Goal: Task Accomplishment & Management: Use online tool/utility

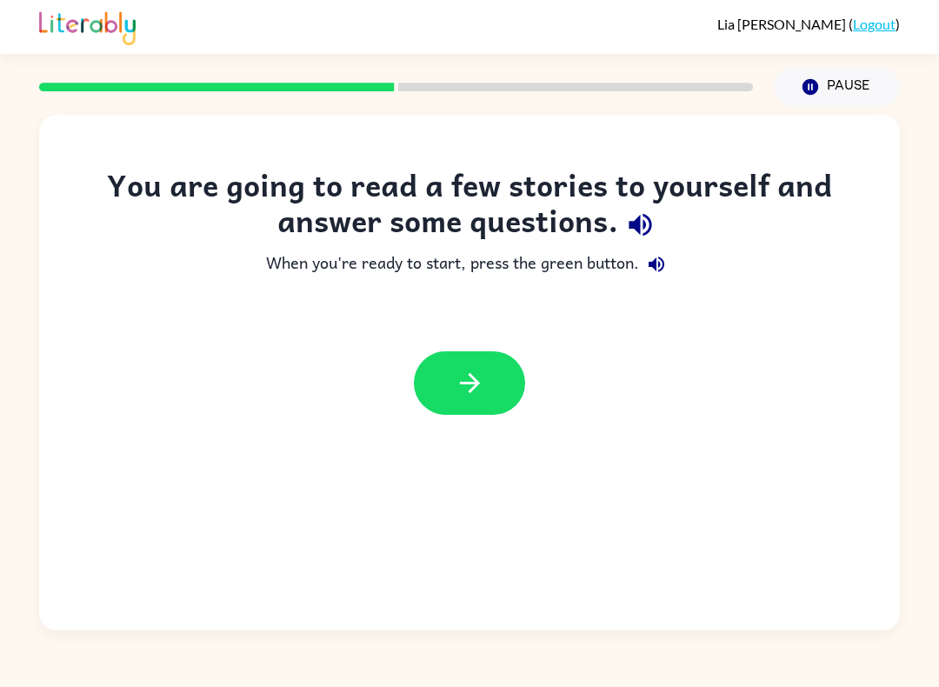
click at [490, 384] on button "button" at bounding box center [469, 382] width 111 height 63
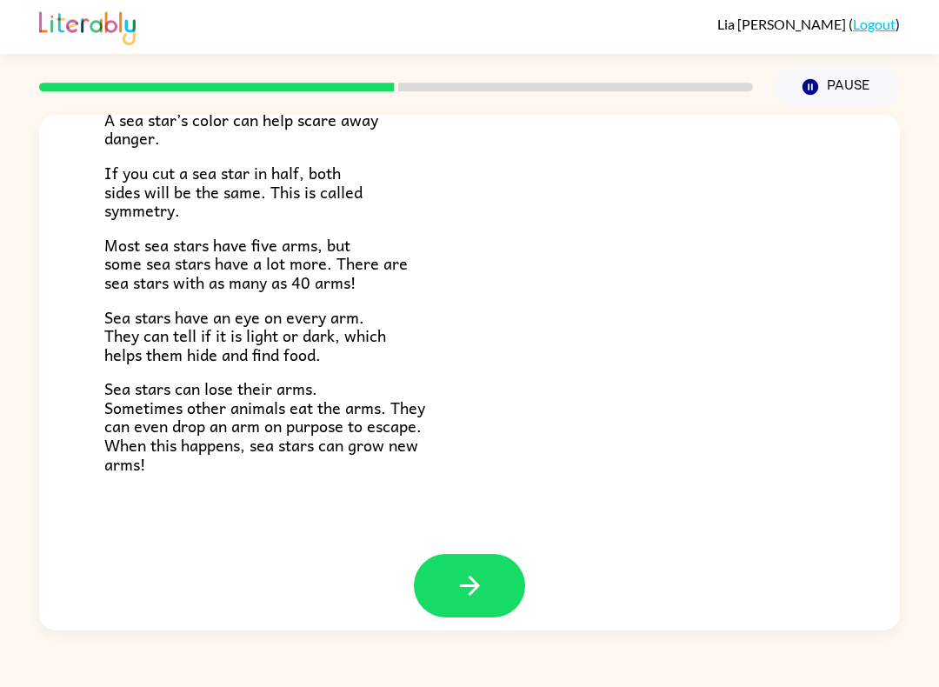
scroll to position [467, 0]
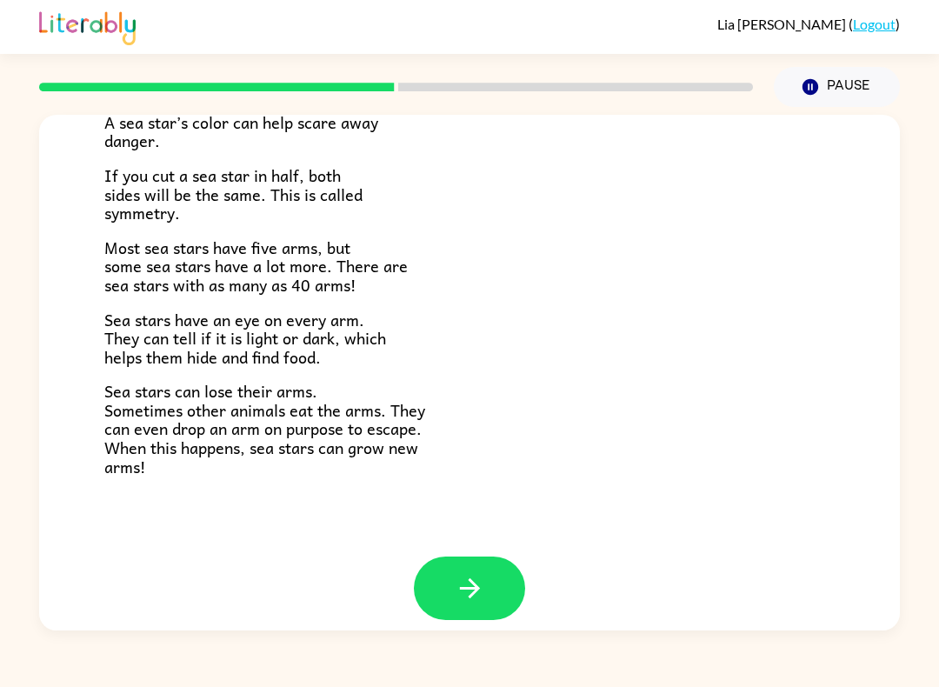
click at [492, 575] on button "button" at bounding box center [469, 588] width 111 height 63
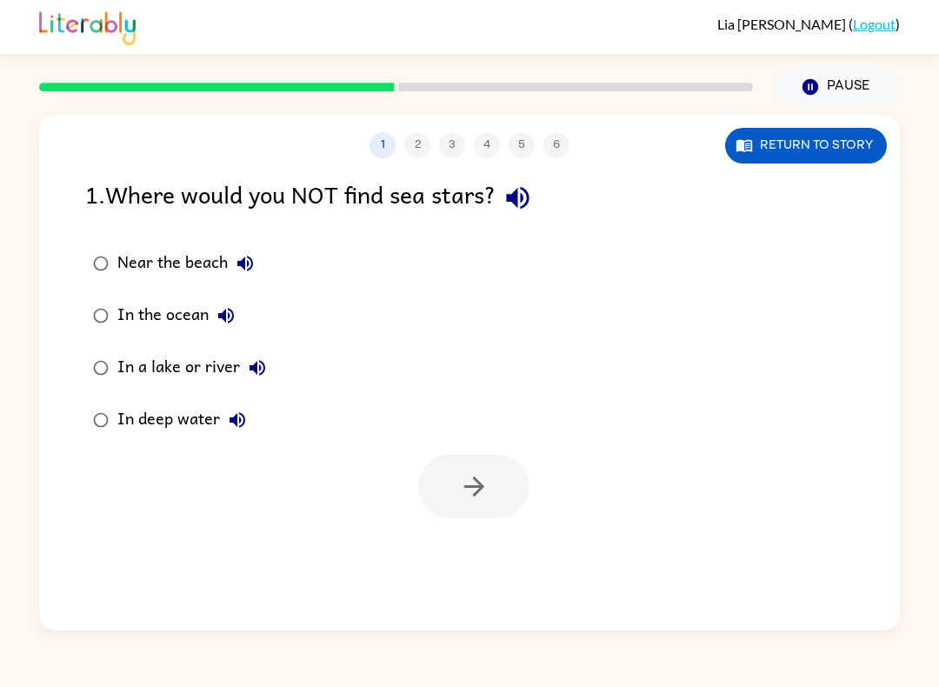
scroll to position [0, 0]
click at [238, 268] on icon "button" at bounding box center [245, 263] width 21 height 21
click at [528, 194] on icon "button" at bounding box center [518, 198] width 30 height 30
click at [252, 252] on button "Near the beach" at bounding box center [245, 263] width 35 height 35
click at [224, 319] on icon "button" at bounding box center [226, 316] width 16 height 16
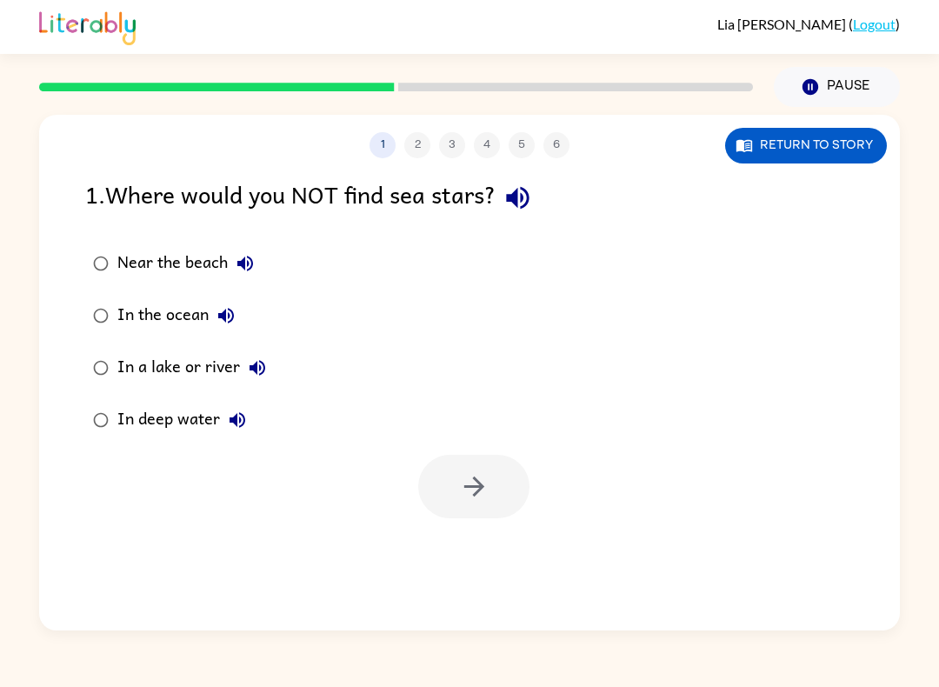
click at [269, 375] on button "In a lake or river" at bounding box center [257, 368] width 35 height 35
click at [250, 428] on button "In deep water" at bounding box center [237, 420] width 35 height 35
click at [253, 364] on icon "button" at bounding box center [257, 367] width 21 height 21
click at [478, 500] on icon "button" at bounding box center [474, 486] width 30 height 30
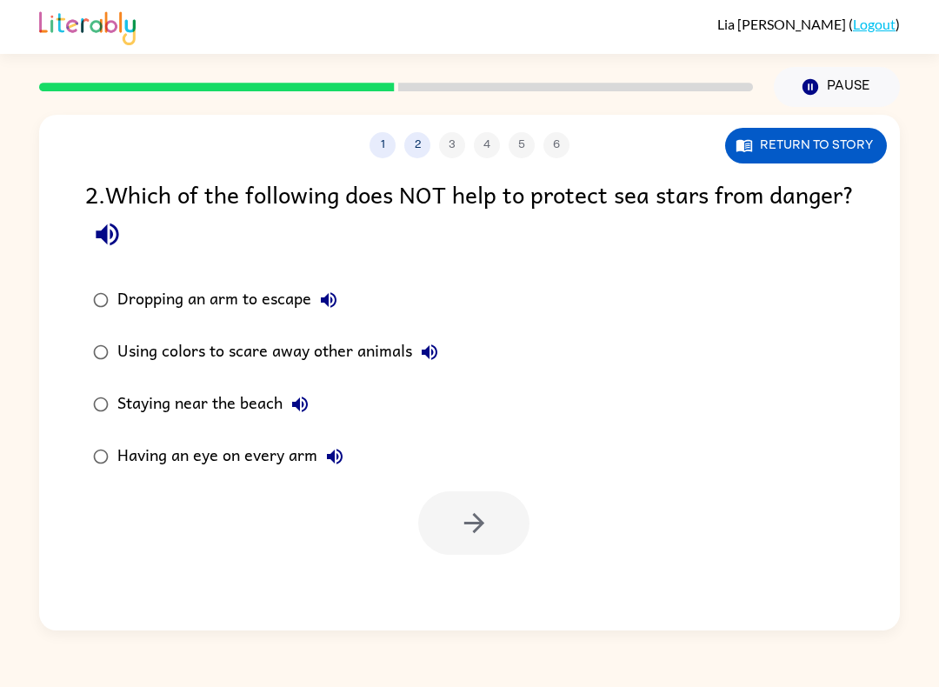
click at [130, 227] on button "button" at bounding box center [107, 234] width 44 height 44
click at [338, 293] on icon "button" at bounding box center [328, 300] width 21 height 21
click at [428, 358] on icon "button" at bounding box center [429, 352] width 21 height 21
click at [310, 408] on icon "button" at bounding box center [300, 404] width 21 height 21
click at [333, 467] on icon "button" at bounding box center [334, 456] width 21 height 21
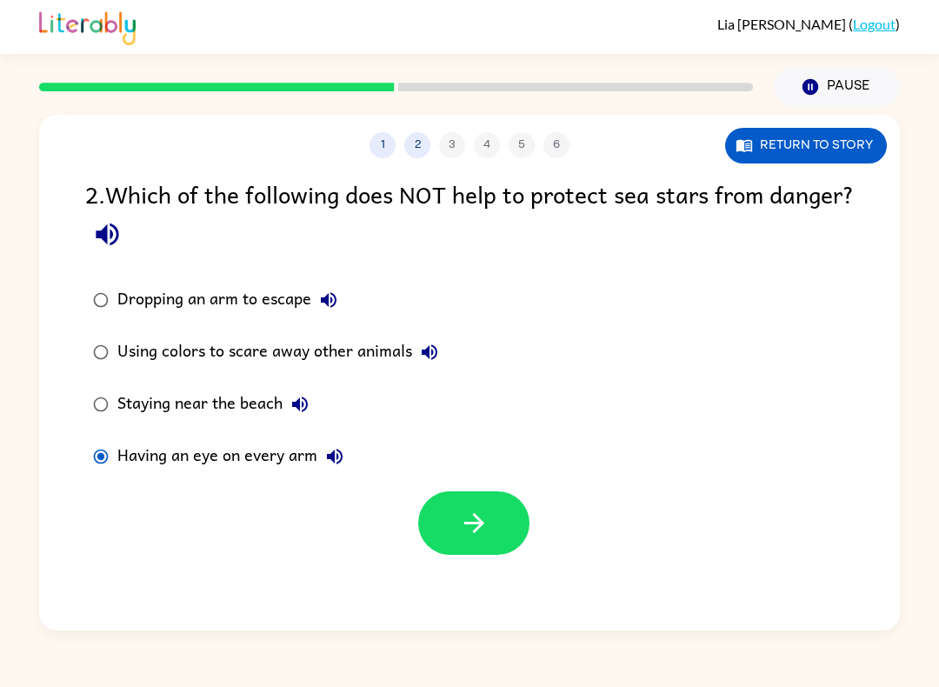
click at [518, 518] on button "button" at bounding box center [473, 522] width 111 height 63
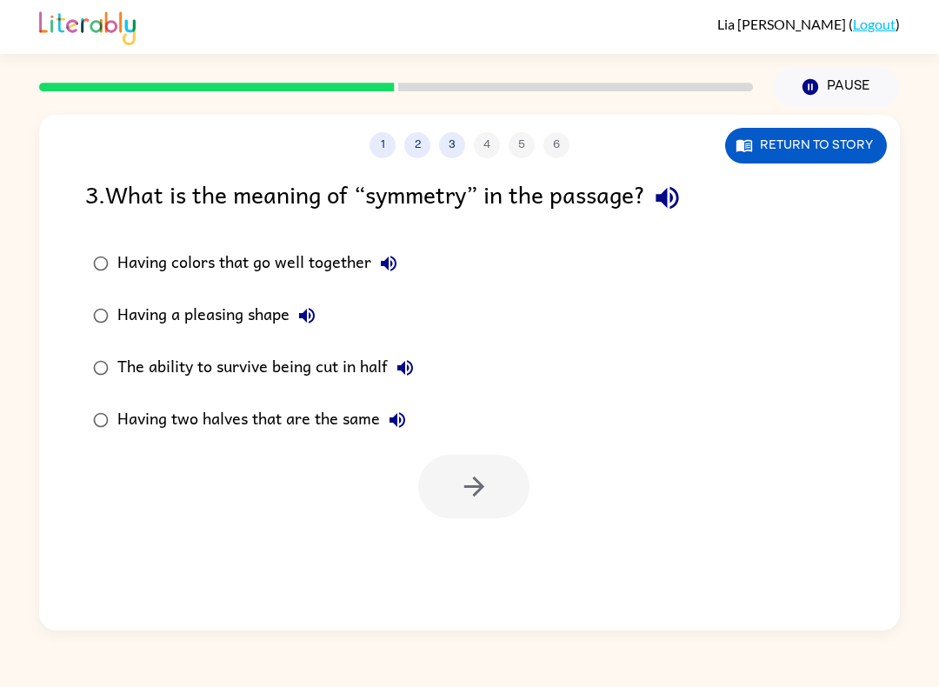
click at [406, 267] on button "Having colors that go well together" at bounding box center [388, 263] width 35 height 35
click at [314, 329] on button "Having a pleasing shape" at bounding box center [307, 315] width 35 height 35
click at [646, 651] on div "[PERSON_NAME] ( Logout ) Pause Pause 1 2 3 4 5 6 Return to story 3 . What is th…" at bounding box center [469, 343] width 939 height 687
click at [671, 209] on icon "button" at bounding box center [667, 198] width 30 height 30
click at [658, 201] on button "button" at bounding box center [667, 198] width 44 height 44
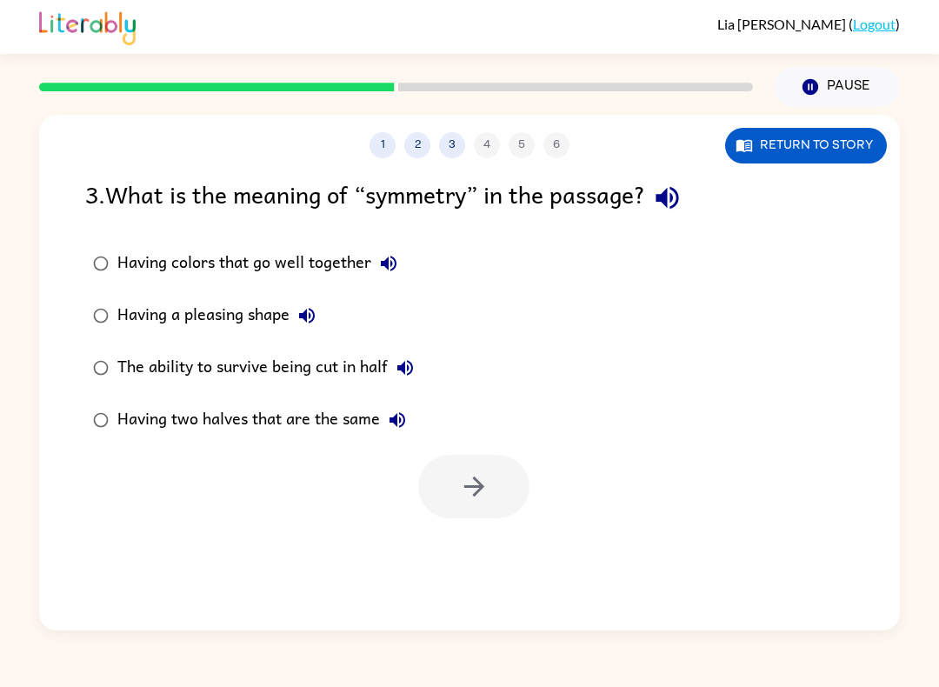
click at [398, 259] on icon "button" at bounding box center [388, 263] width 21 height 21
click at [311, 316] on icon "button" at bounding box center [307, 316] width 16 height 16
click at [411, 361] on icon "button" at bounding box center [405, 367] width 21 height 21
click at [389, 422] on icon "button" at bounding box center [397, 420] width 21 height 21
click at [492, 497] on button "button" at bounding box center [473, 486] width 111 height 63
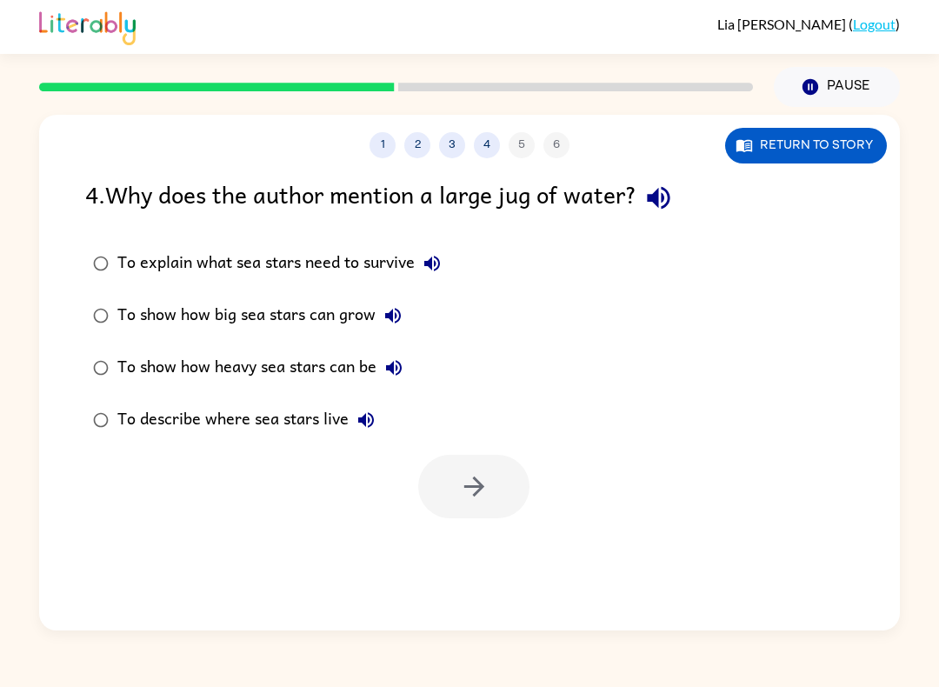
click at [667, 207] on icon "button" at bounding box center [659, 198] width 30 height 30
click at [433, 271] on icon "button" at bounding box center [432, 263] width 21 height 21
click at [402, 310] on icon "button" at bounding box center [393, 315] width 21 height 21
click at [398, 355] on button "To show how heavy sea stars can be" at bounding box center [394, 368] width 35 height 35
click at [366, 423] on icon "button" at bounding box center [366, 420] width 21 height 21
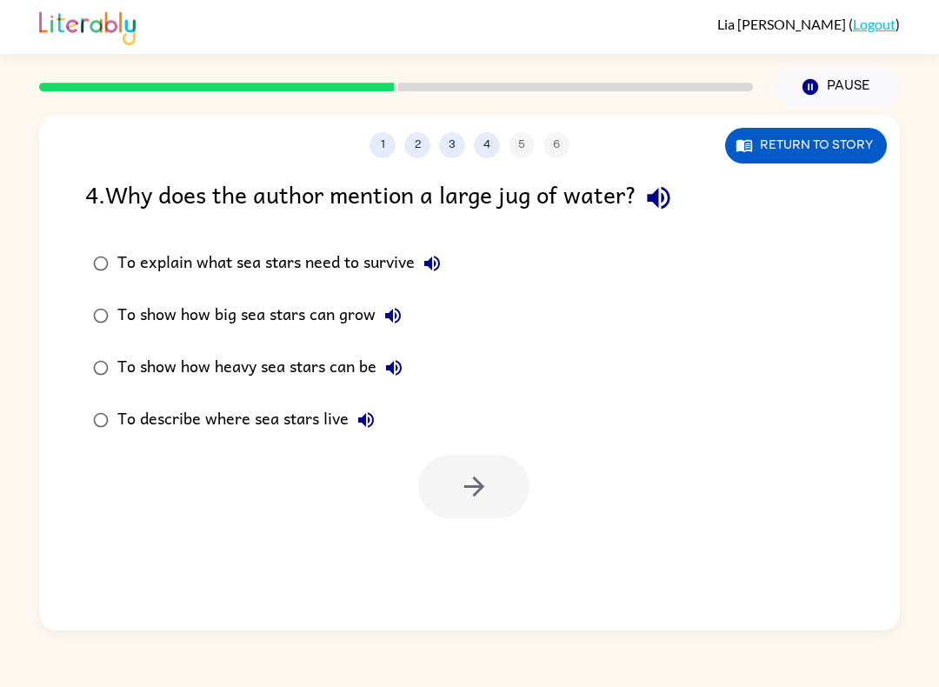
click at [388, 383] on button "To show how heavy sea stars can be" at bounding box center [394, 368] width 35 height 35
click at [387, 325] on icon "button" at bounding box center [393, 315] width 21 height 21
click at [398, 361] on icon "button" at bounding box center [394, 367] width 21 height 21
click at [394, 304] on button "To show how big sea stars can grow" at bounding box center [393, 315] width 35 height 35
click at [467, 484] on icon "button" at bounding box center [474, 486] width 30 height 30
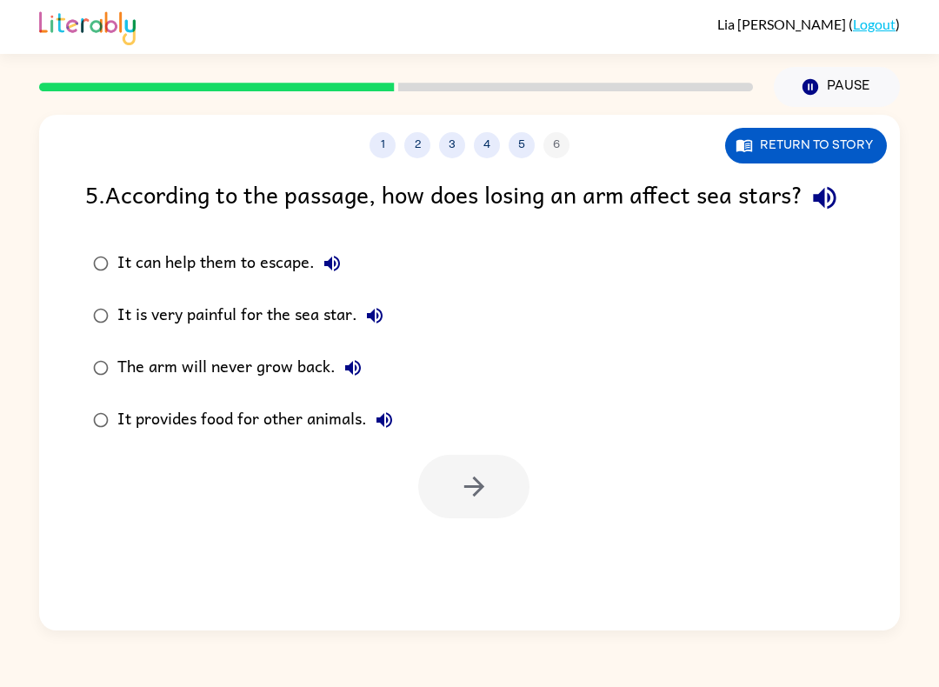
click at [813, 210] on icon "button" at bounding box center [824, 198] width 23 height 23
click at [339, 274] on icon "button" at bounding box center [332, 263] width 21 height 21
click at [378, 324] on icon "button" at bounding box center [375, 316] width 16 height 16
click at [347, 378] on icon "button" at bounding box center [353, 367] width 21 height 21
click at [380, 431] on icon "button" at bounding box center [384, 420] width 21 height 21
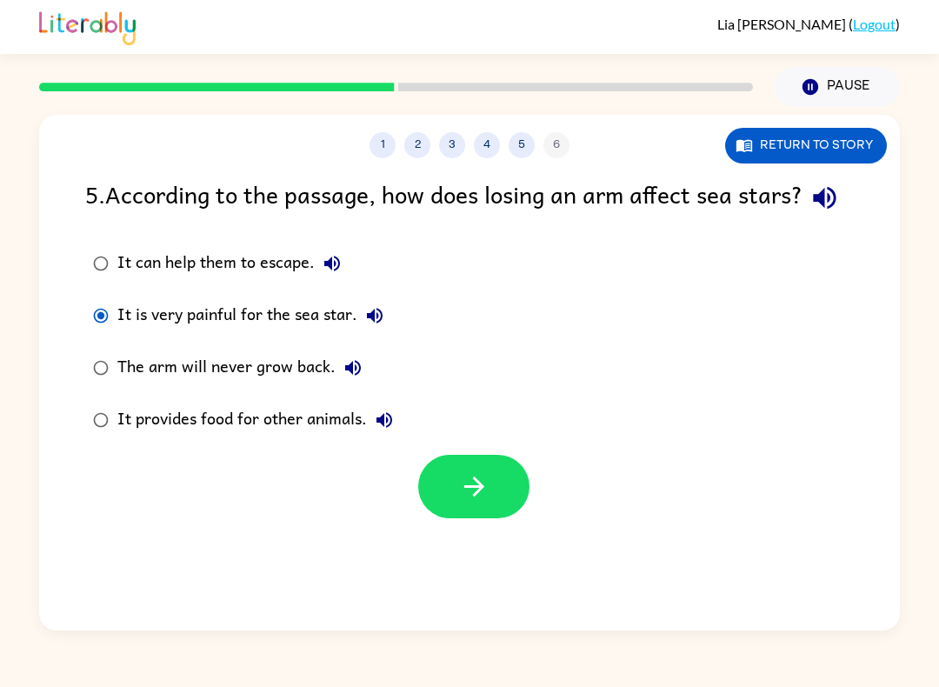
click at [510, 518] on button "button" at bounding box center [473, 486] width 111 height 63
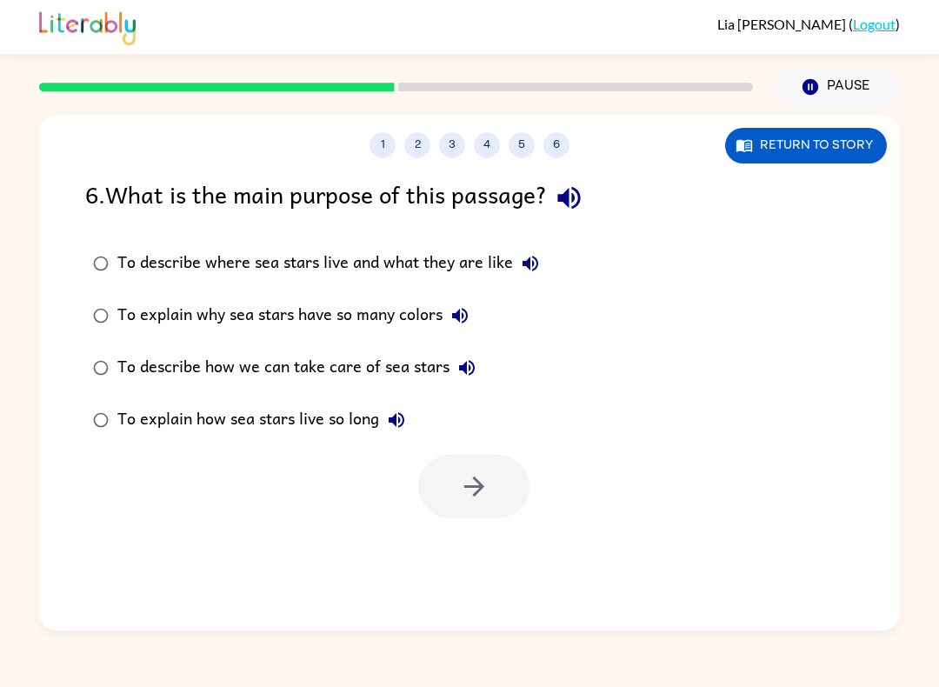
click at [570, 181] on button "button" at bounding box center [569, 198] width 44 height 44
click at [528, 264] on icon "button" at bounding box center [531, 264] width 16 height 16
click at [462, 315] on icon "button" at bounding box center [460, 316] width 16 height 16
click at [463, 328] on button "To explain why sea stars have so many colors" at bounding box center [460, 315] width 35 height 35
click at [465, 363] on icon "button" at bounding box center [467, 367] width 21 height 21
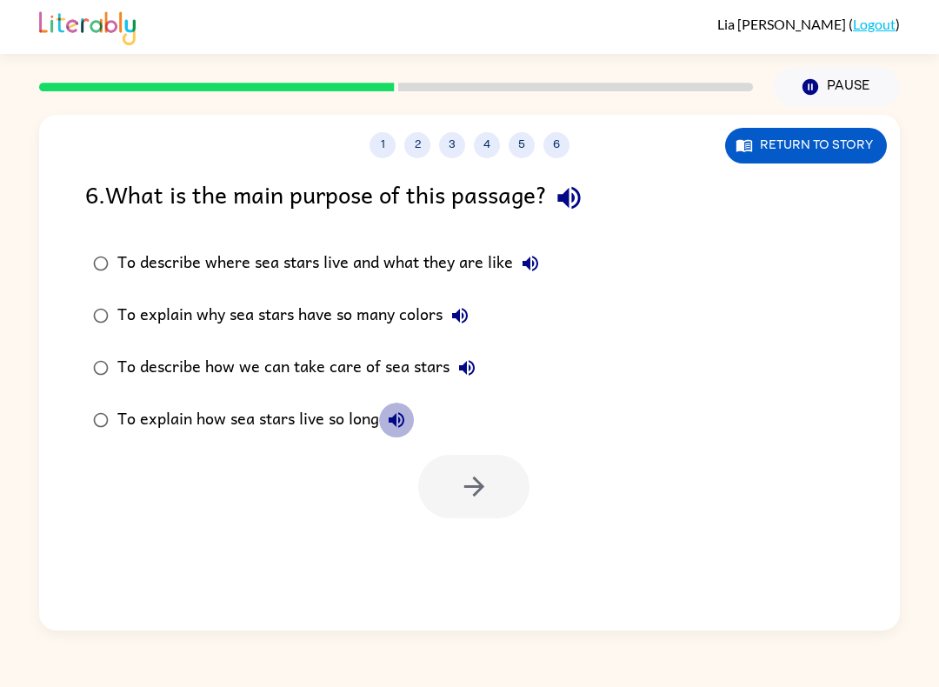
click at [402, 417] on icon "button" at bounding box center [397, 420] width 16 height 16
click at [134, 346] on label "To describe how we can take care of sea stars" at bounding box center [316, 368] width 481 height 52
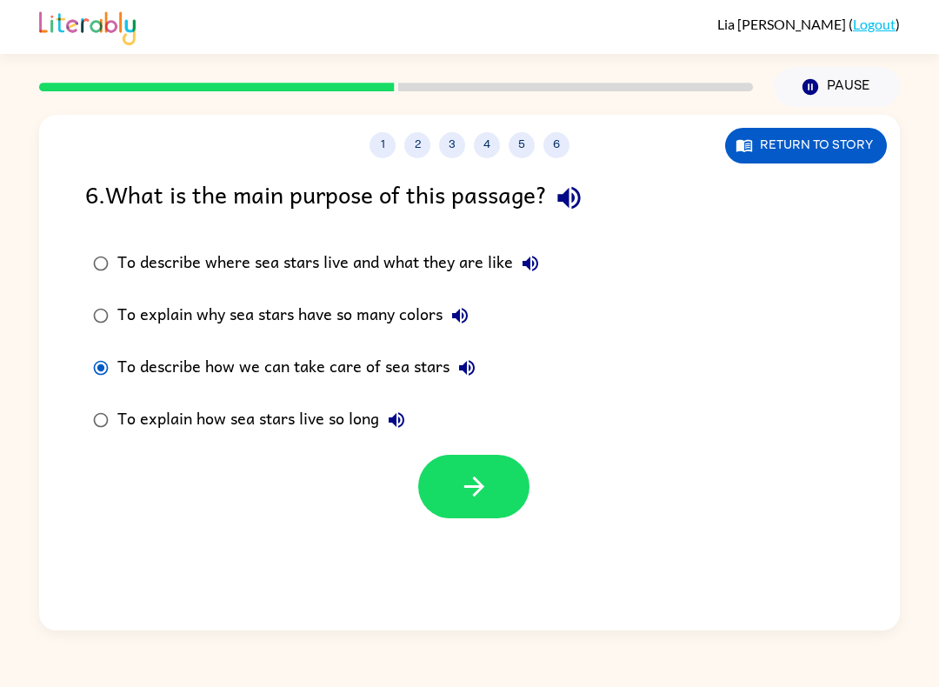
click at [121, 360] on div "To describe how we can take care of sea stars" at bounding box center [300, 368] width 367 height 35
click at [477, 502] on icon "button" at bounding box center [474, 486] width 30 height 30
